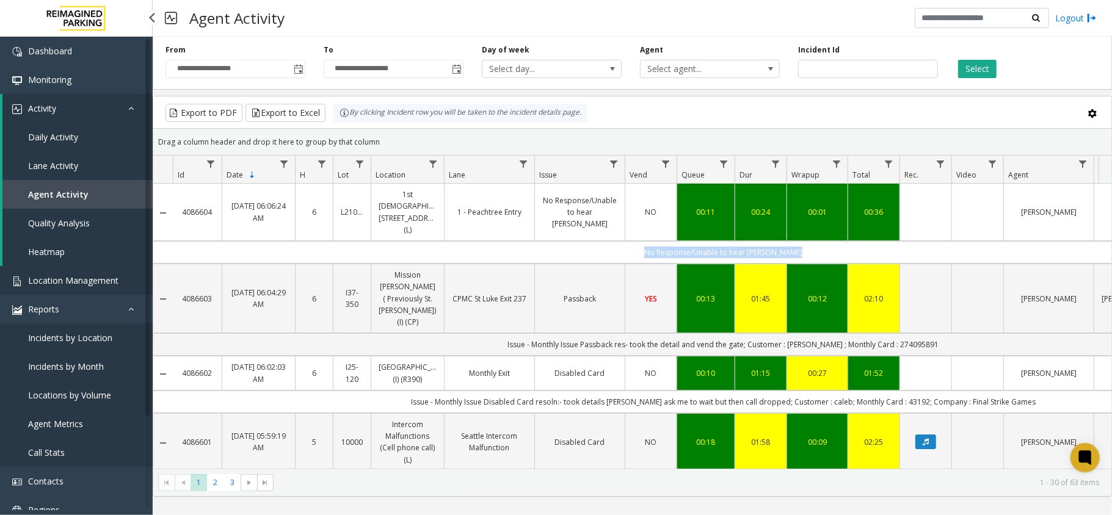
click at [79, 281] on span "Location Management" at bounding box center [73, 281] width 90 height 12
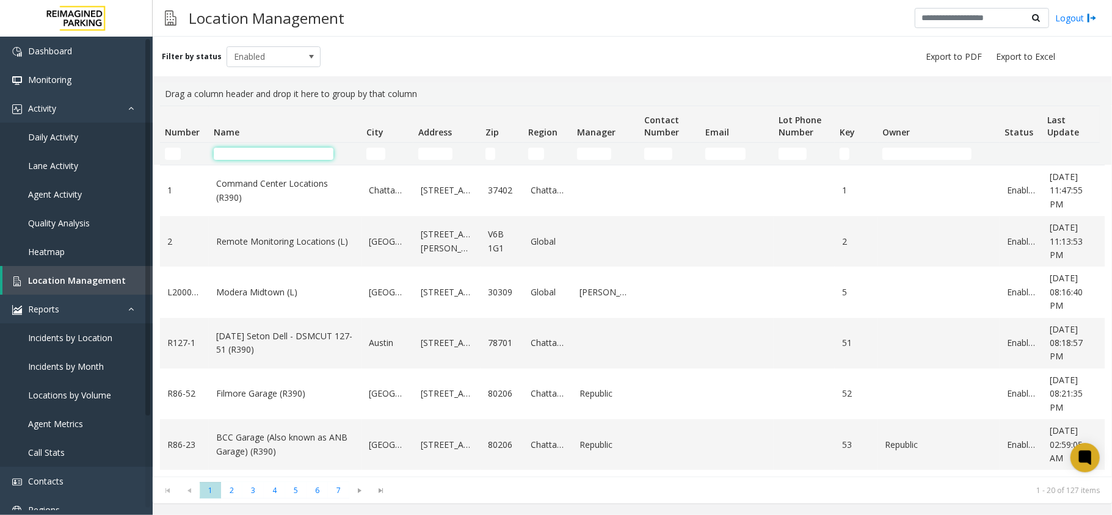
click at [288, 159] on input "Name Filter" at bounding box center [274, 154] width 120 height 12
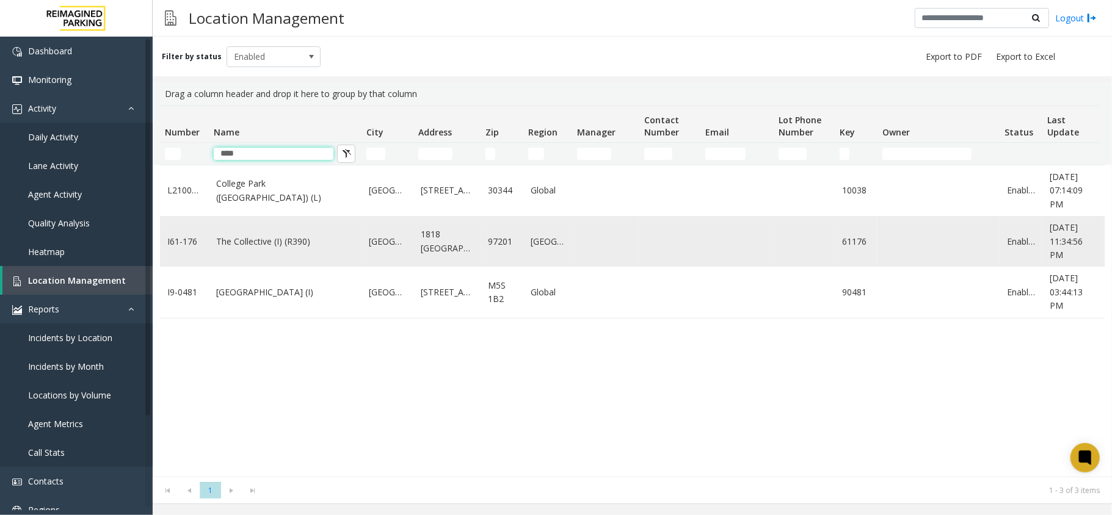
type input "****"
click at [262, 244] on link "The Collective (I) (R390)" at bounding box center [285, 241] width 138 height 13
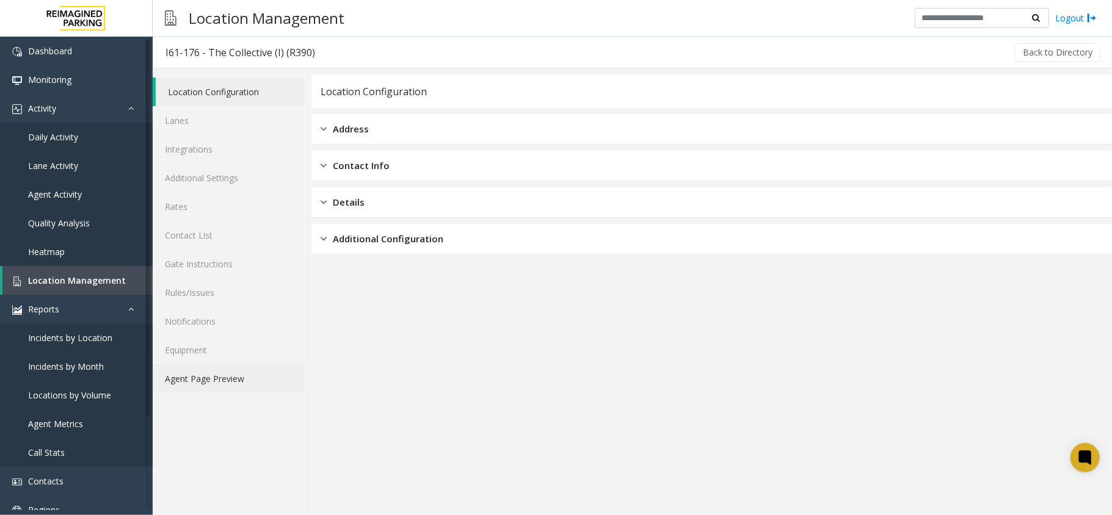
click at [211, 376] on link "Agent Page Preview" at bounding box center [229, 379] width 152 height 29
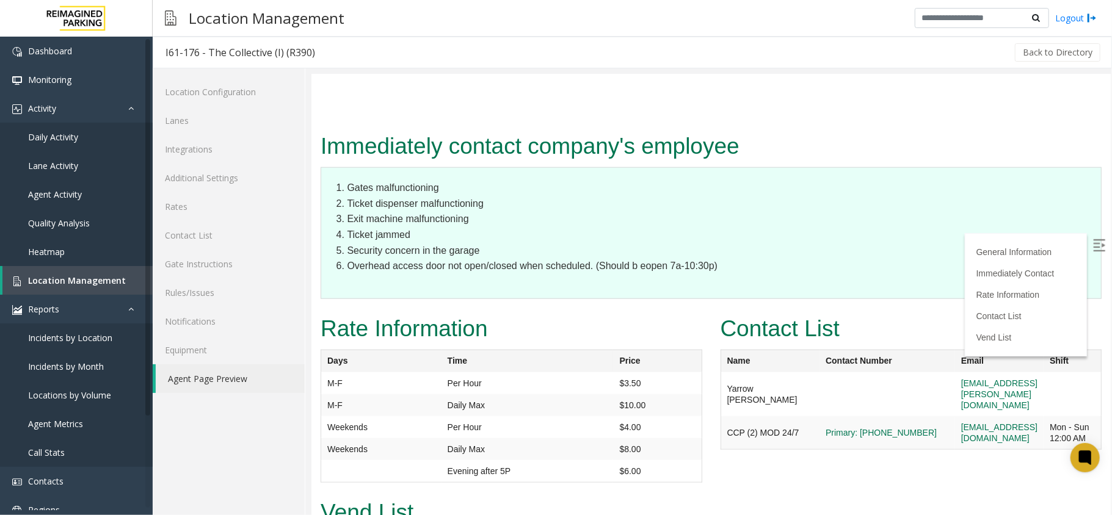
scroll to position [898, 0]
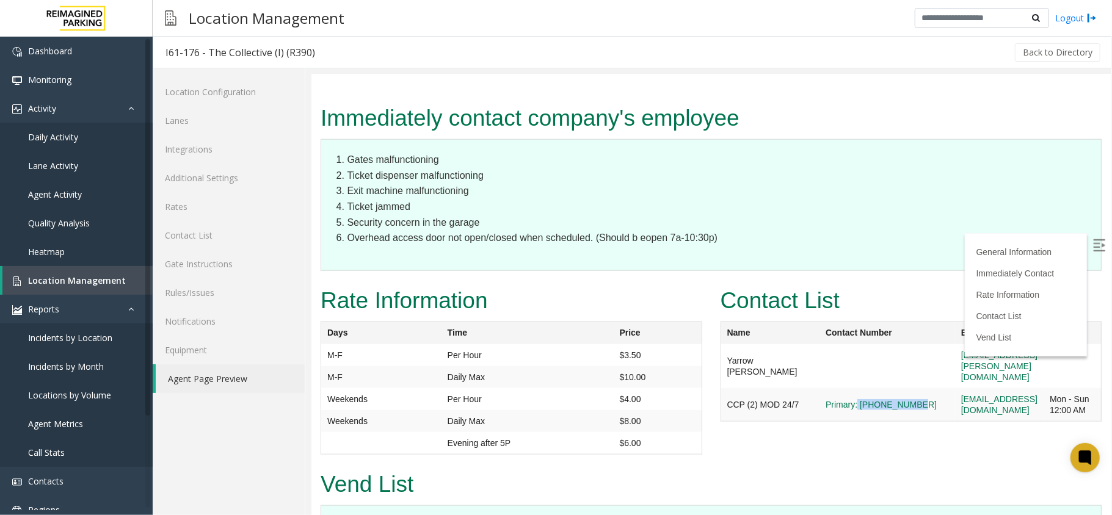
drag, startPoint x: 808, startPoint y: 372, endPoint x: 865, endPoint y: 376, distance: 57.5
click at [865, 388] on td "Primary: [PHONE_NUMBER]" at bounding box center [887, 405] width 136 height 34
copy link "[PHONE_NUMBER]"
click at [842, 404] on td "Primary: [PHONE_NUMBER]" at bounding box center [887, 405] width 136 height 34
drag, startPoint x: 807, startPoint y: 374, endPoint x: 859, endPoint y: 377, distance: 52.6
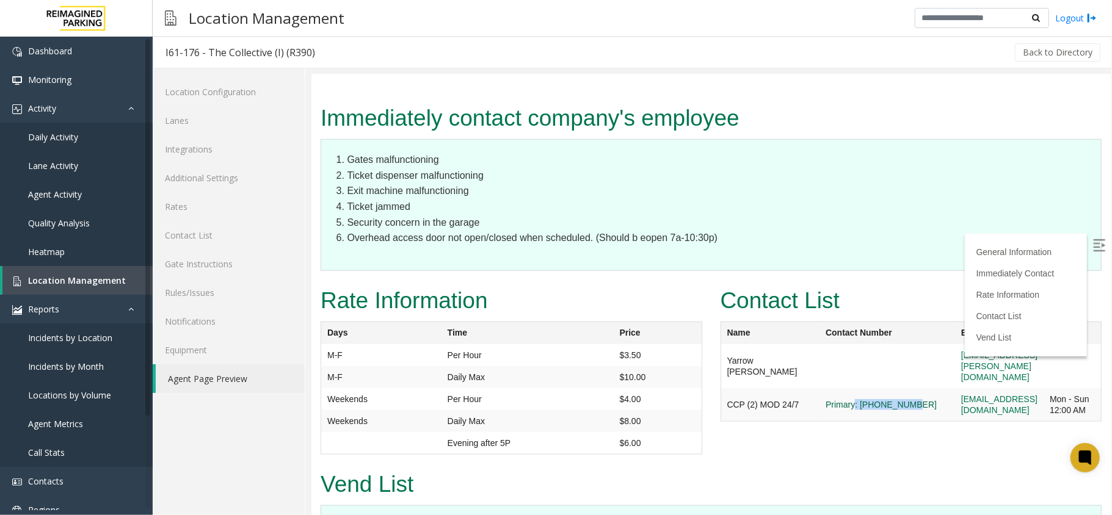
click at [859, 388] on td "Primary: [PHONE_NUMBER]" at bounding box center [887, 405] width 136 height 34
click at [838, 407] on td "Primary: [PHONE_NUMBER]" at bounding box center [887, 405] width 136 height 34
drag, startPoint x: 809, startPoint y: 372, endPoint x: 879, endPoint y: 373, distance: 69.6
click at [879, 388] on tr "CCP (2) MOD 24/7 Primary: [PHONE_NUMBER] [EMAIL_ADDRESS][DOMAIN_NAME] Mon - Sun…" at bounding box center [910, 405] width 381 height 34
copy tr "[PHONE_NUMBER]"
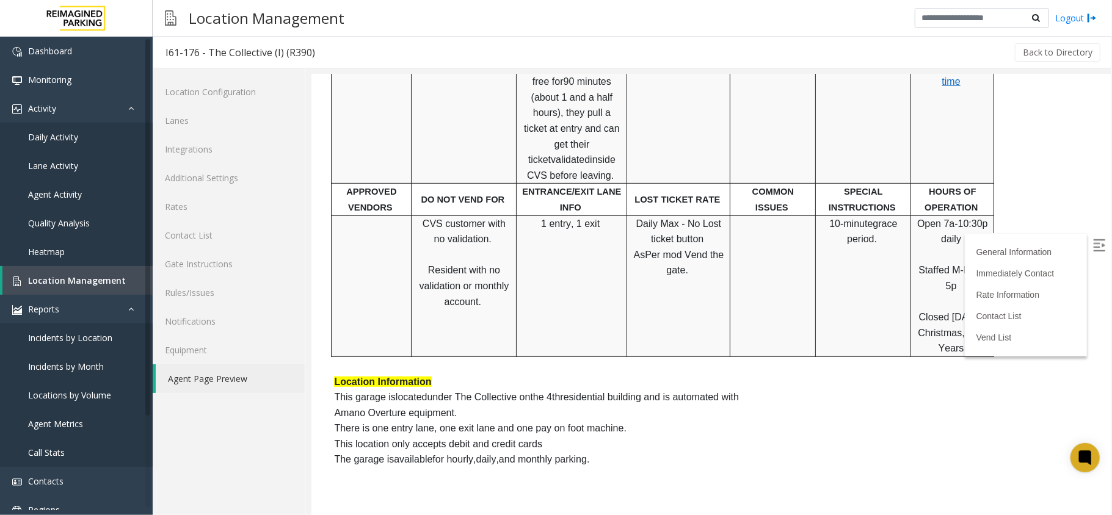
scroll to position [0, 0]
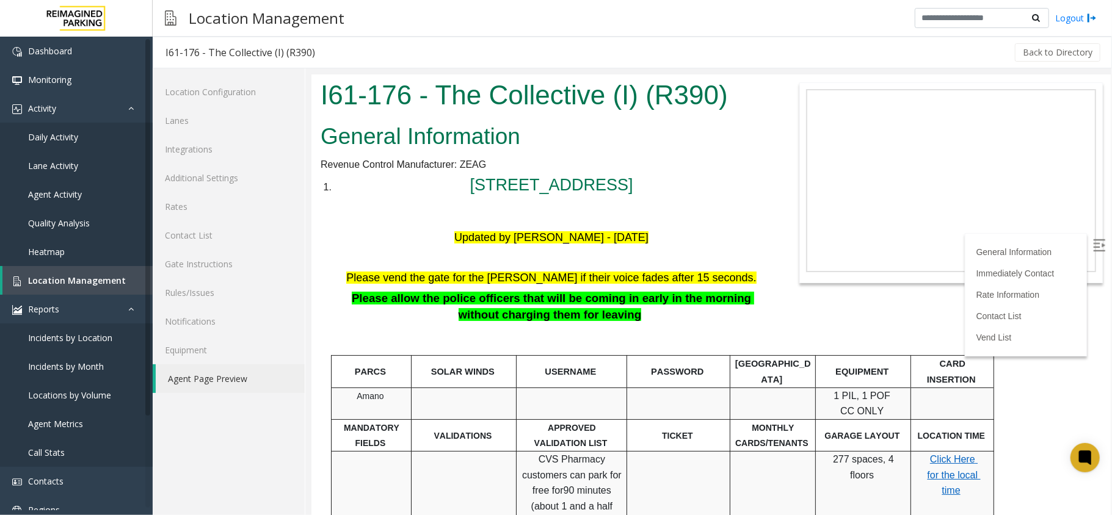
click at [1096, 240] on label at bounding box center [1100, 246] width 18 height 18
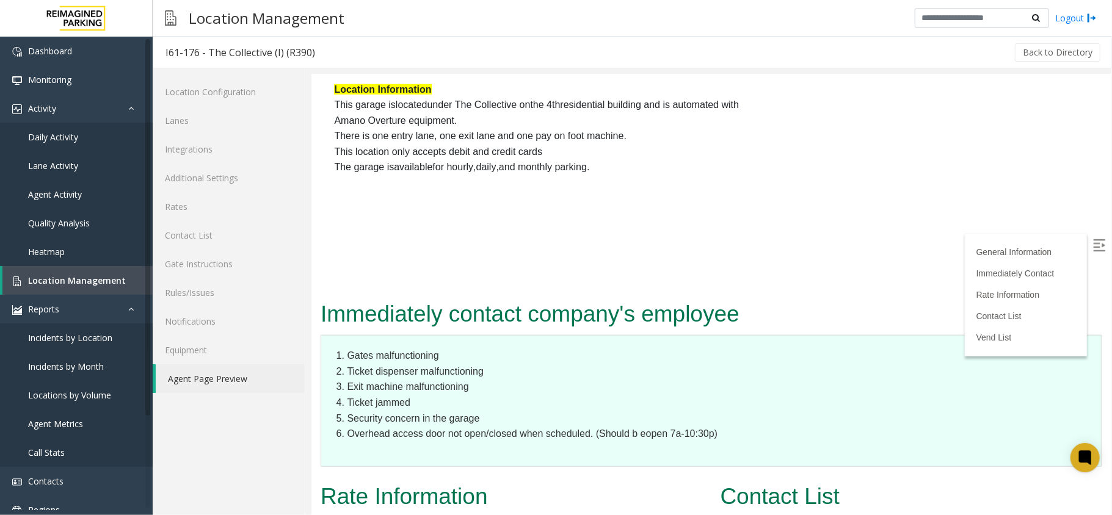
scroll to position [570, 0]
